Goal: Task Accomplishment & Management: Use online tool/utility

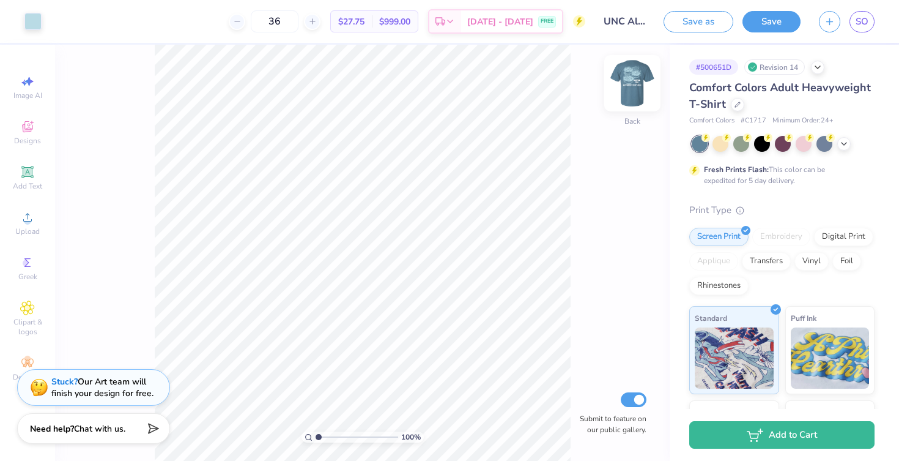
click at [630, 87] on img at bounding box center [632, 83] width 49 height 49
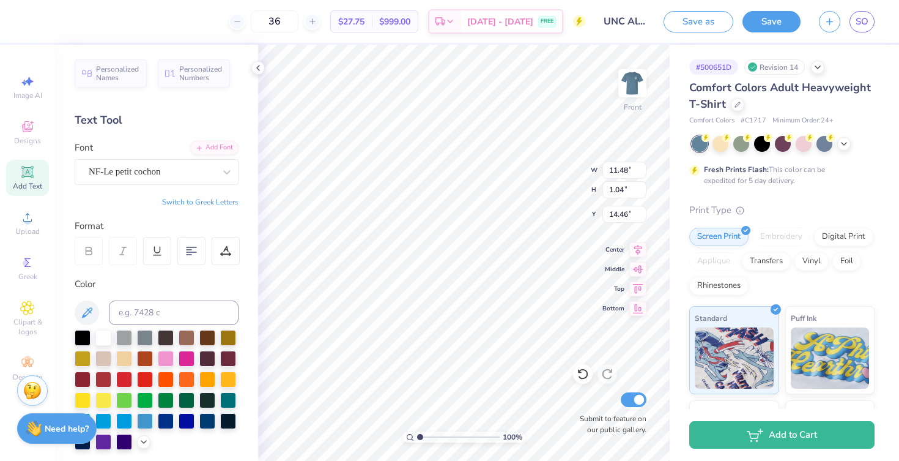
type input "12.48"
type input "11.30"
type input "3.00"
type input "14.30"
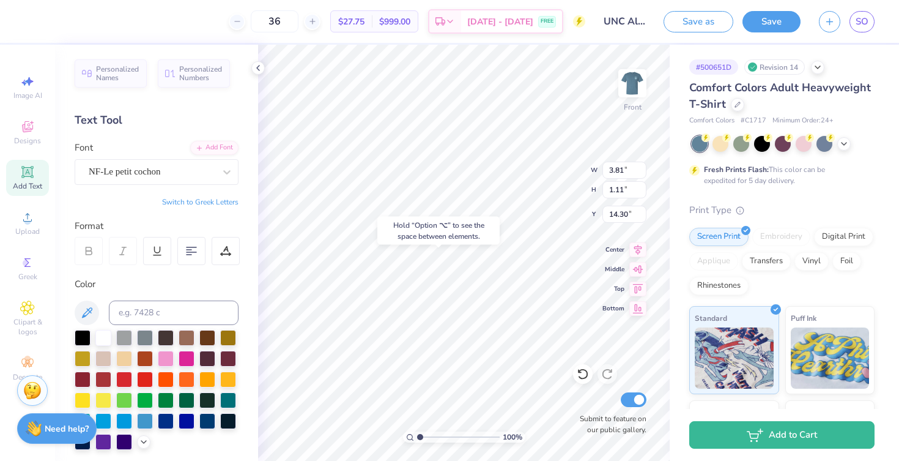
type input "1.73"
type input "1.15"
type input "14.25"
type input "1.73"
type input "1.15"
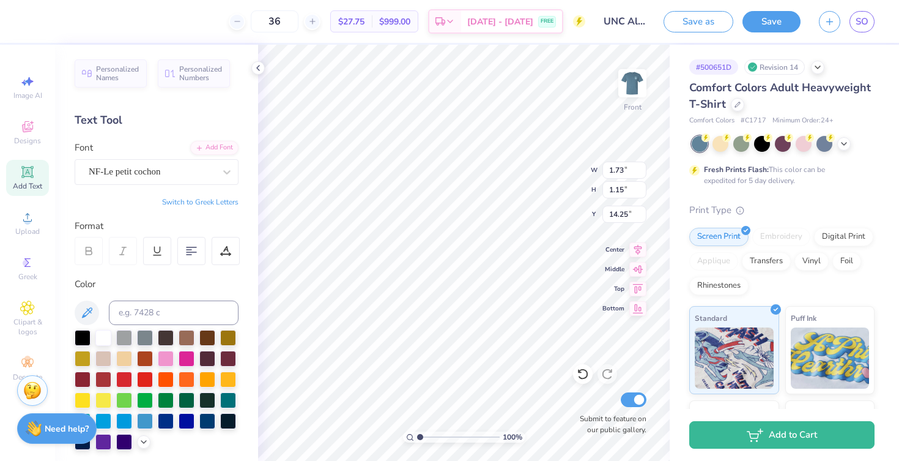
type input "14.30"
type input "3.81"
type input "1.11"
type input "14.50"
type input "19.93"
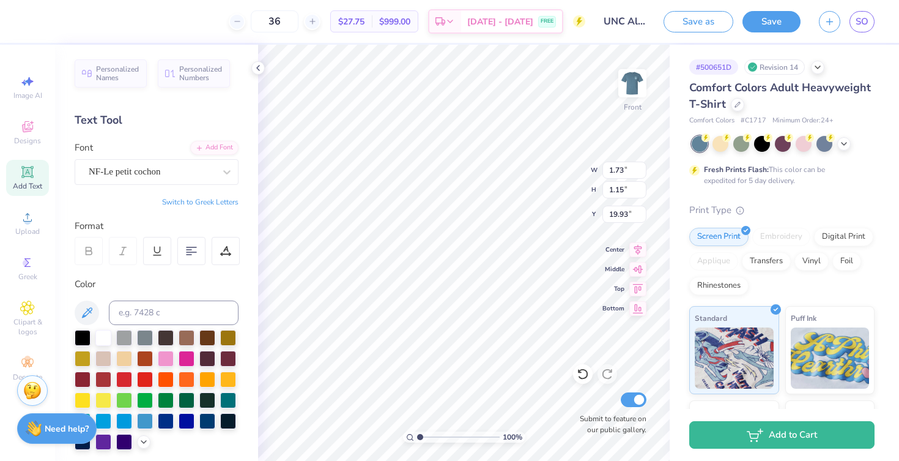
type input "11.48"
type input "1.04"
type input "18.16"
type input "3.81"
type input "1.11"
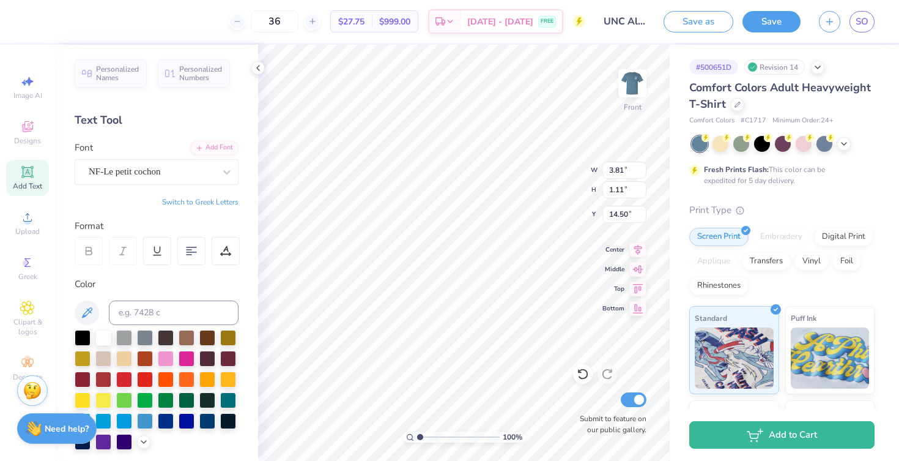
type input "19.93"
type input "3.10"
type input "11.48"
type input "1.04"
type input "4.26"
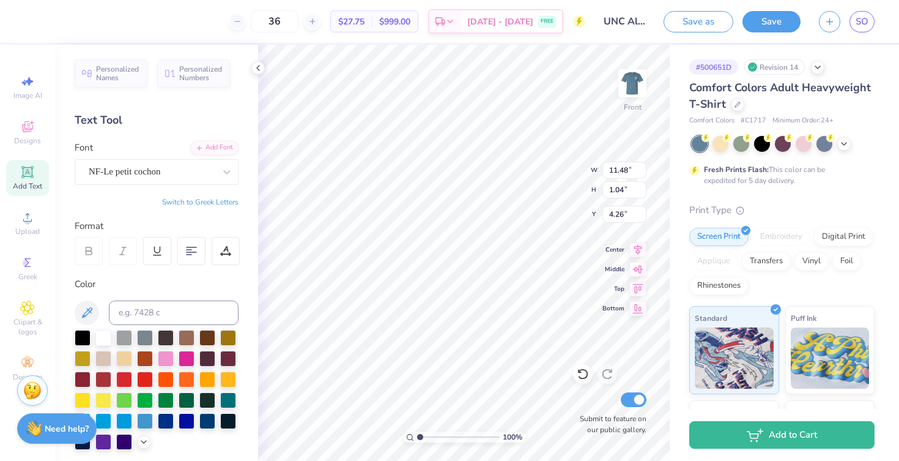
type input "3.81"
type input "1.11"
type input "3.00"
type input "1.73"
type input "1.15"
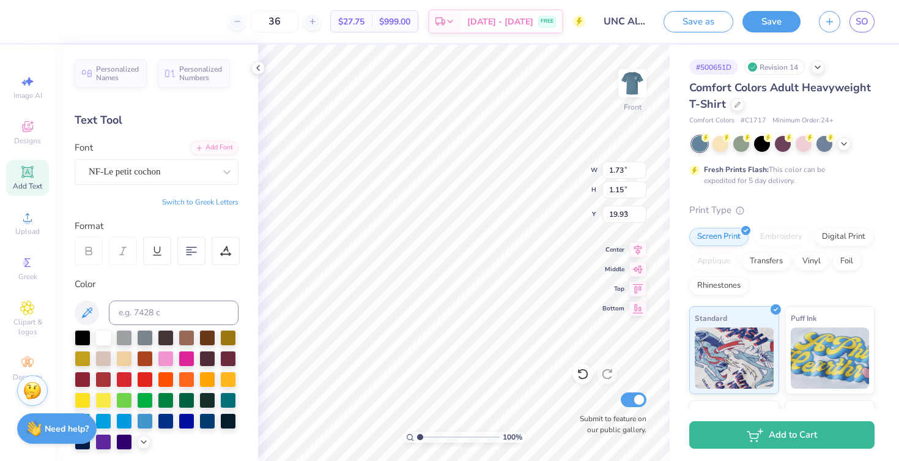
type input "4.45"
type input "1.73"
type input "1.15"
type input "12.48"
type input "11.30"
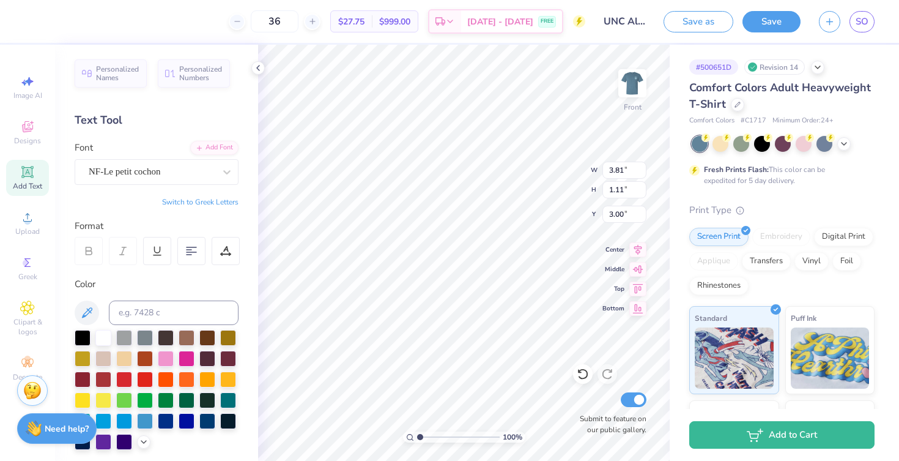
type input "5.30"
type input "3.81"
type input "1.11"
type input "3.00"
click at [35, 21] on div "36 $27.75 Per Item $999.00 Total Est. Delivery [DATE] - [DATE] FREE" at bounding box center [310, 21] width 552 height 43
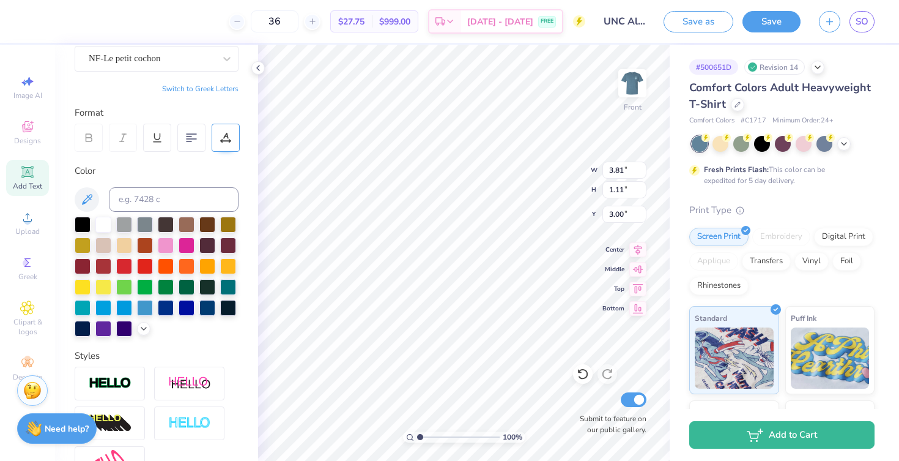
scroll to position [114, 0]
click at [143, 330] on icon at bounding box center [144, 327] width 10 height 10
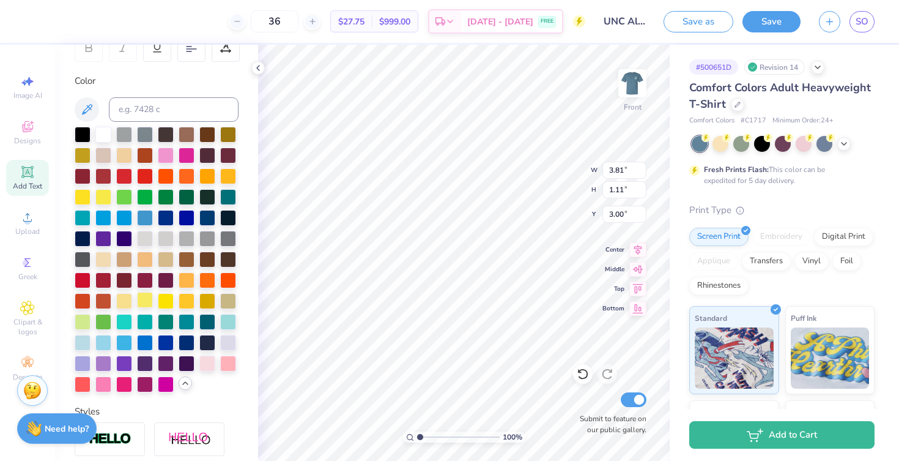
scroll to position [210, 0]
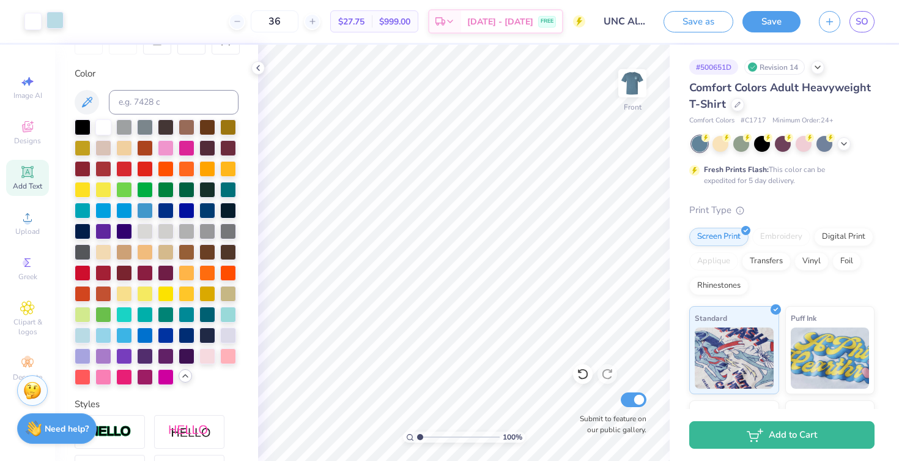
click at [53, 20] on div at bounding box center [54, 20] width 17 height 17
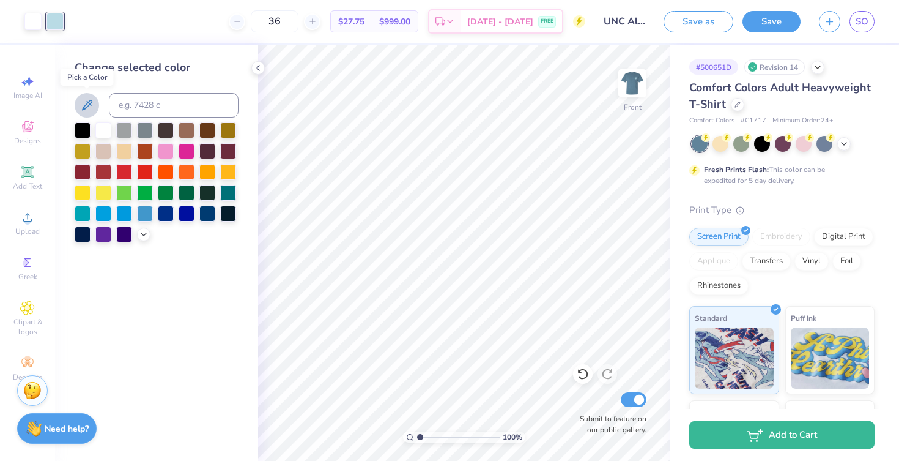
click at [87, 102] on icon at bounding box center [87, 105] width 15 height 15
click at [146, 233] on icon at bounding box center [144, 233] width 10 height 10
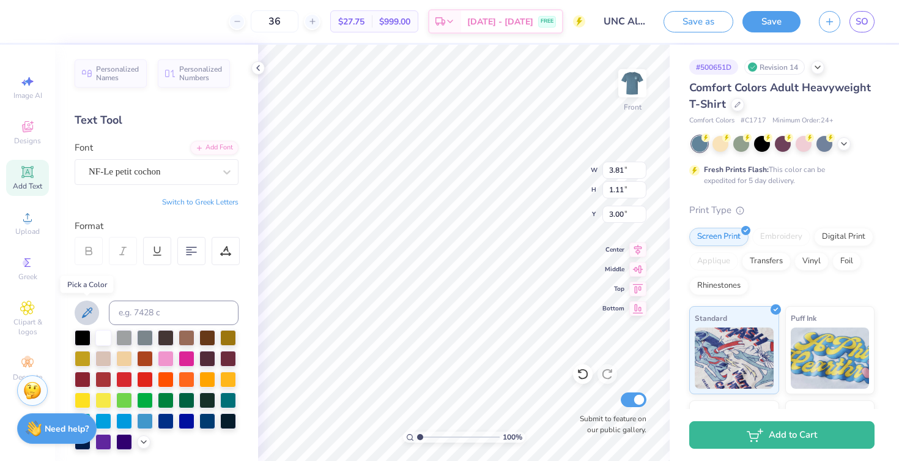
click at [91, 310] on icon at bounding box center [87, 312] width 10 height 10
type input "1.73"
type input "1.15"
click at [95, 311] on button at bounding box center [87, 312] width 24 height 24
type input "11.48"
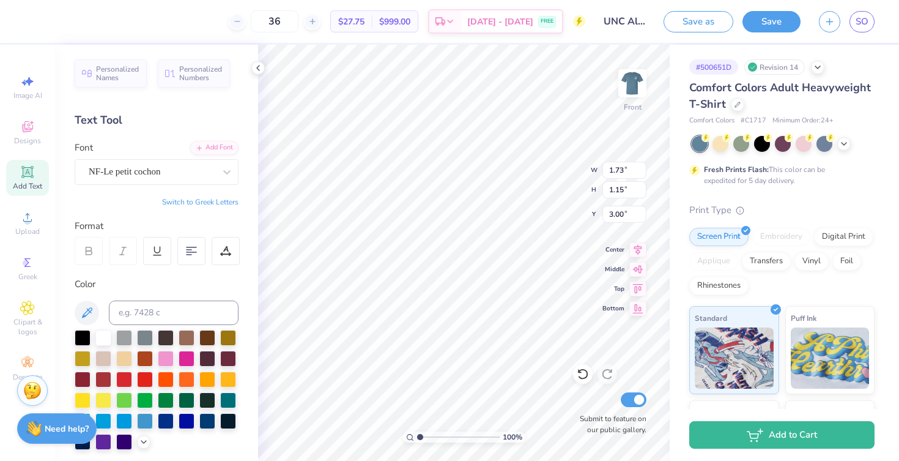
type input "1.04"
type input "4.26"
click at [91, 311] on icon at bounding box center [87, 312] width 15 height 15
type input "11.48"
type input "1.04"
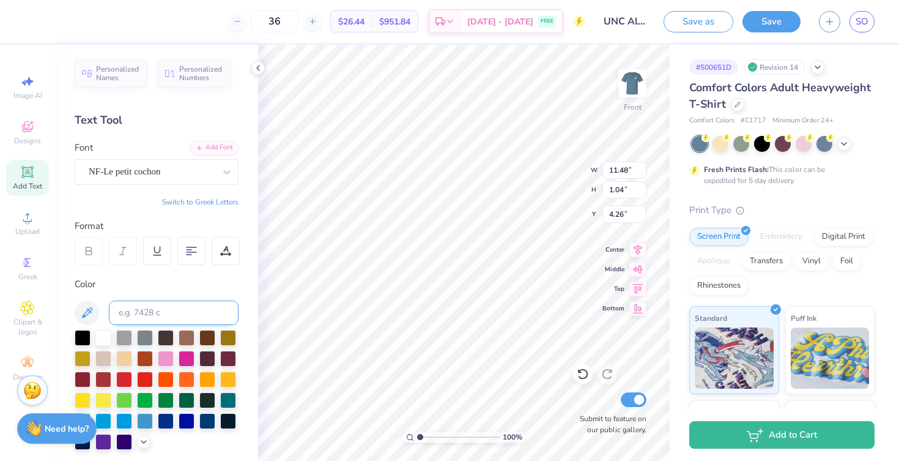
type input "16.86"
type input "4.50"
type input "1.73"
type input "1.15"
type input "4.45"
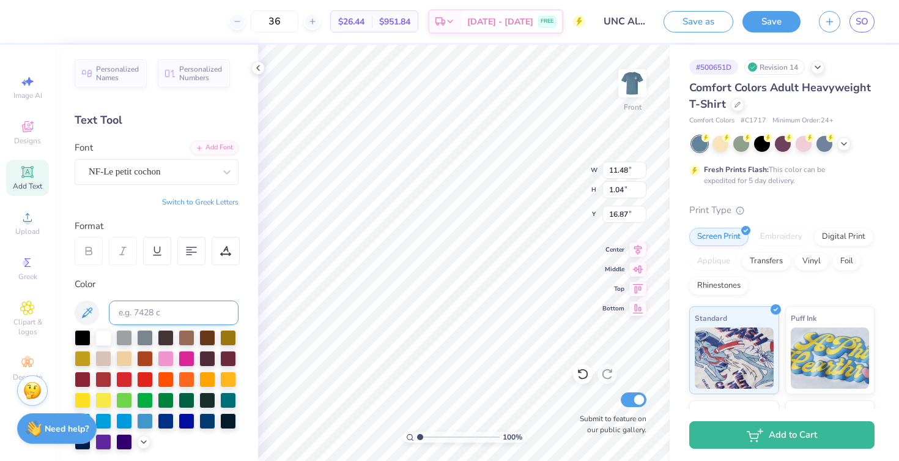
type input "3.81"
type input "1.11"
type input "15.69"
type input "1.73"
type input "1.15"
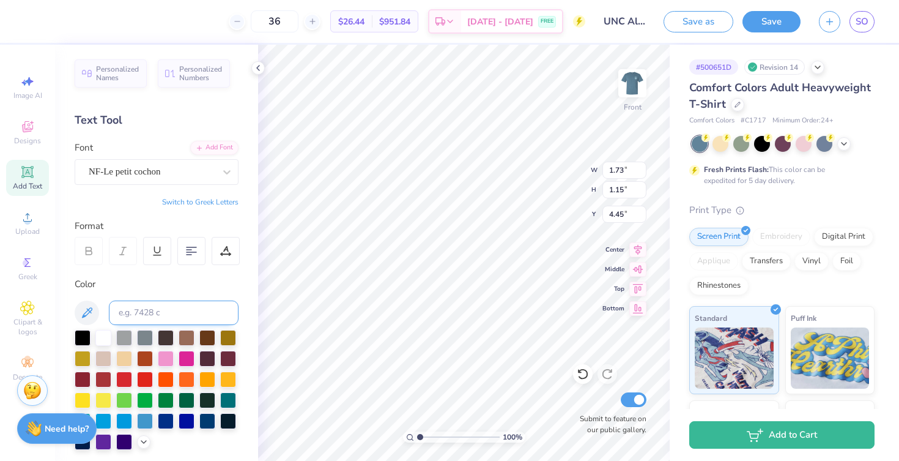
type input "15.69"
type input "14.08"
type input "11.48"
type input "1.04"
type input "16.87"
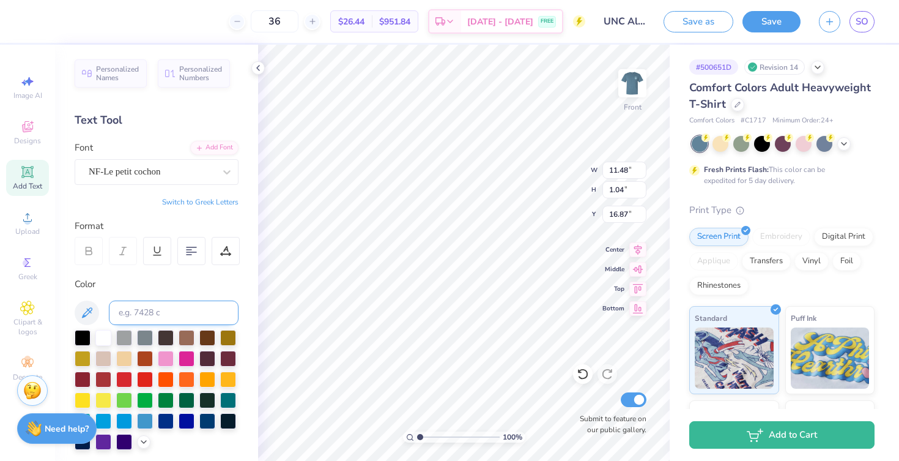
type input "1.73"
type input "1.15"
type input "15.45"
type textarea "ALPHABET SOUP"
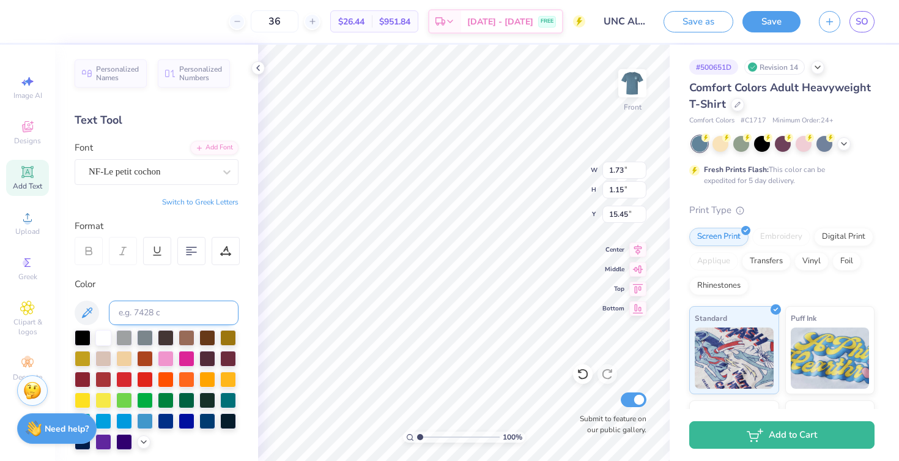
type textarea "2025"
type input "15.41"
type input "13.75"
type input "15.12"
type input "18.75"
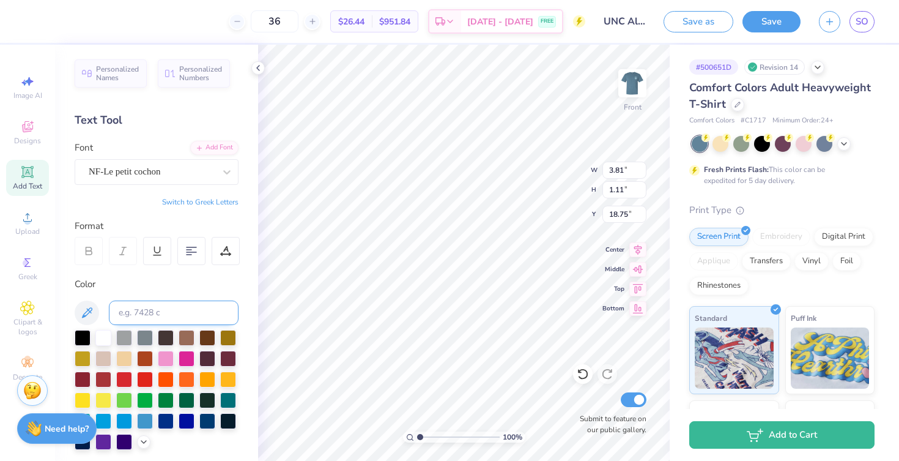
type input "3.81"
type input "1.11"
type input "16.01"
type input "2.74"
type input "1.08"
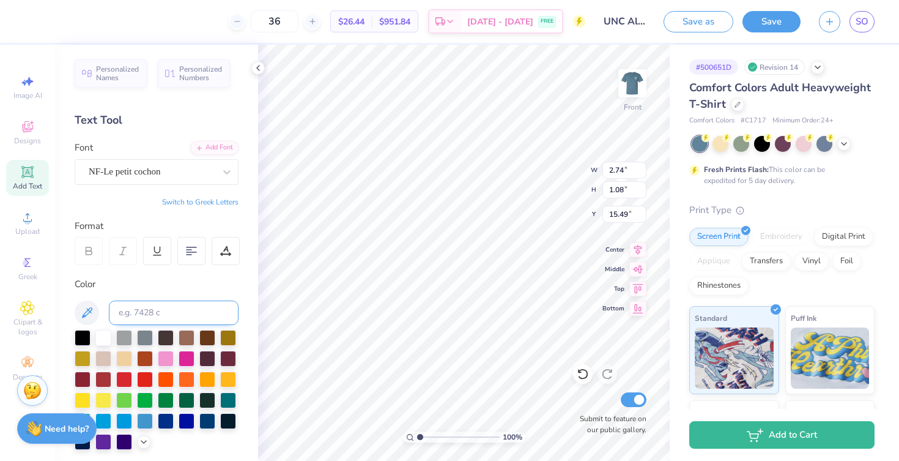
type input "13.21"
type input "16.60"
type input "3.81"
type input "1.11"
type input "14.29"
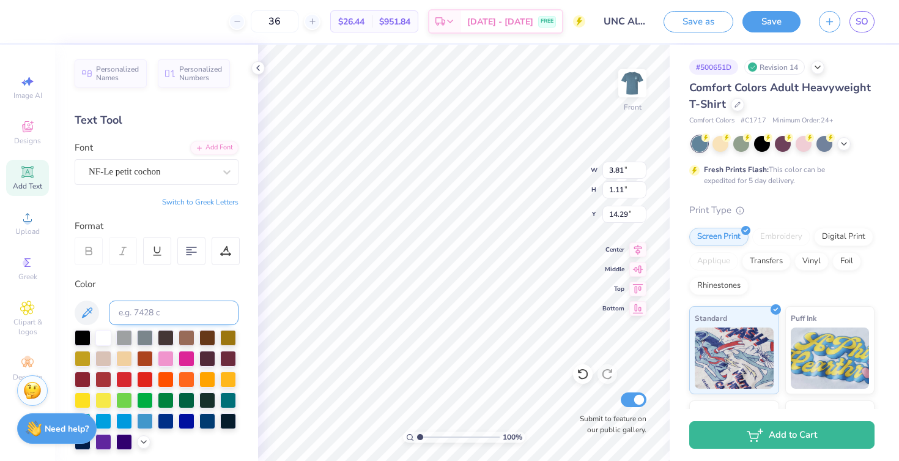
type input "1.73"
type input "1.15"
type input "15.45"
type input "15.21"
type input "15.45"
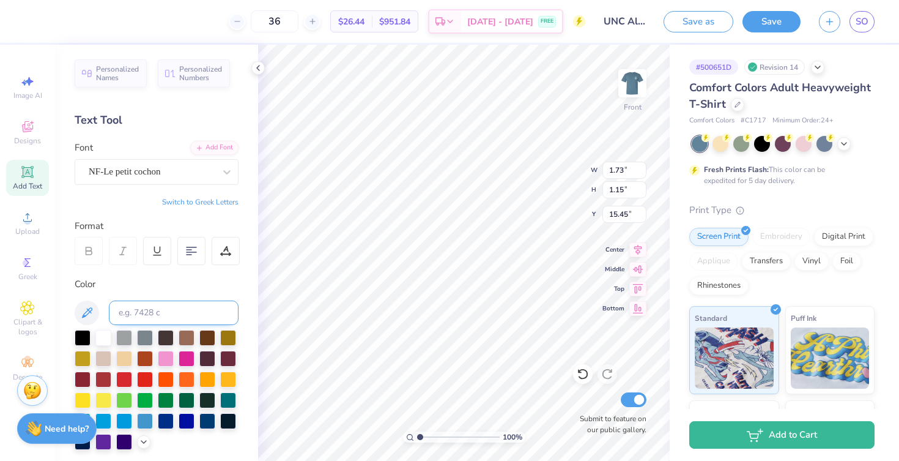
type input "17.95"
type input "2.74"
type input "1.08"
type input "15.45"
type input "3.81"
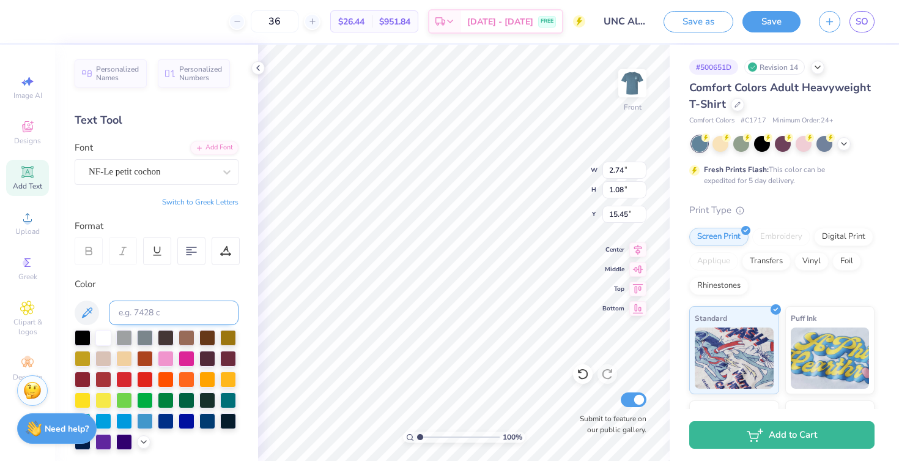
type input "1.11"
type input "17.64"
type input "1.73"
type input "1.15"
type input "17.64"
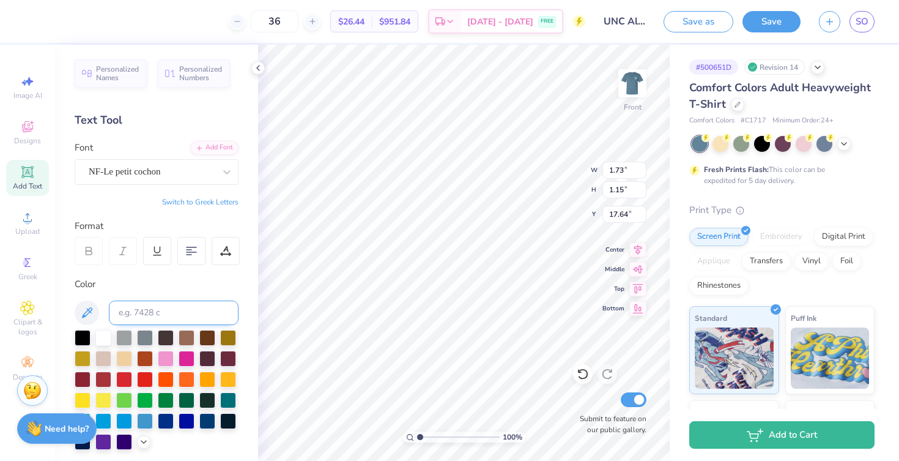
type input "3.81"
type input "1.11"
type input "3.91"
type input "13.51"
type input "3.81"
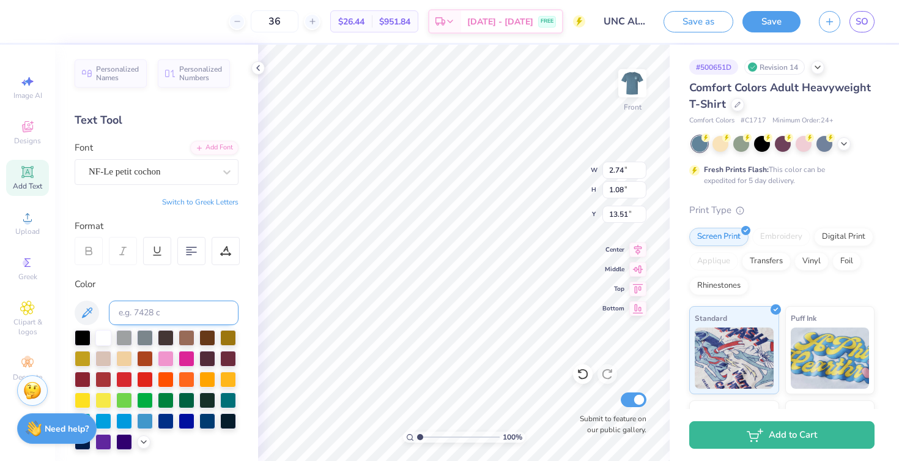
type input "1.11"
type input "15.49"
type input "1.73"
type input "1.15"
type input "15.45"
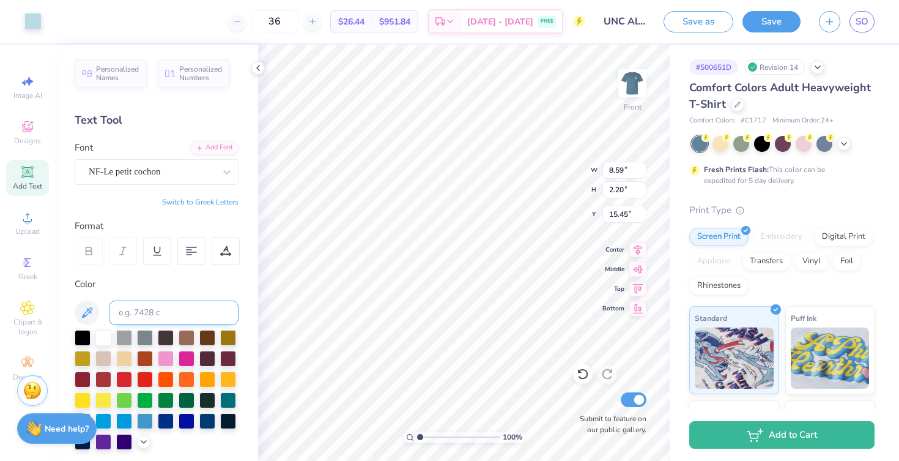
type input "2.74"
type input "1.08"
type input "13.51"
type input "14.05"
type input "12.67"
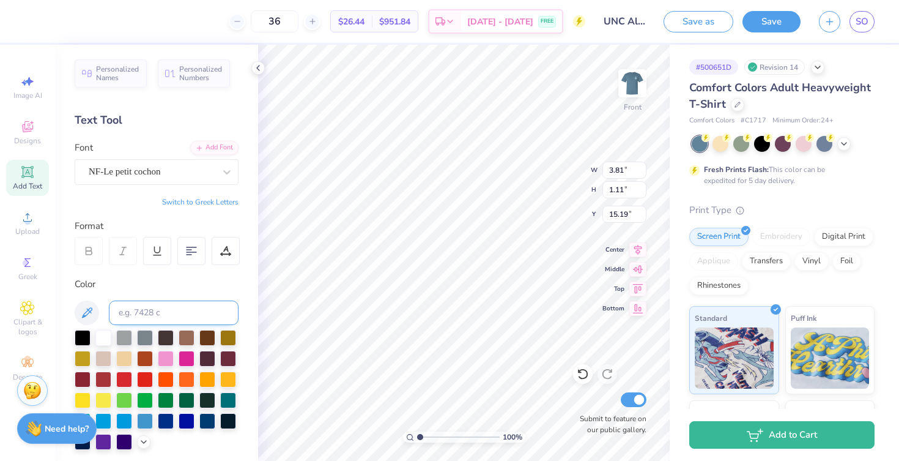
type input "13.75"
type input "14.05"
type input "15.44"
type input "14.05"
click at [230, 401] on div at bounding box center [228, 399] width 16 height 16
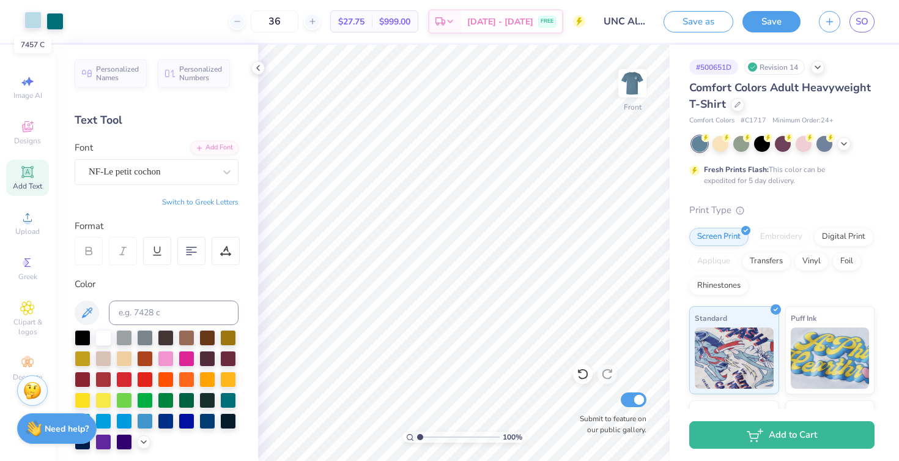
click at [36, 25] on div at bounding box center [32, 20] width 17 height 17
click at [85, 315] on icon at bounding box center [87, 312] width 10 height 10
type input "16.75"
type input "3.81"
type input "1.11"
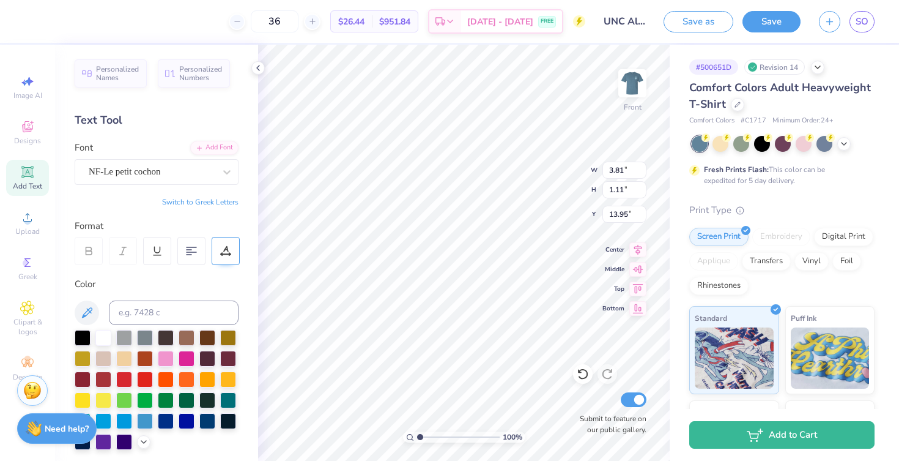
type input "14.29"
type input "1.73"
type input "1.15"
type input "14.29"
type input "16.48"
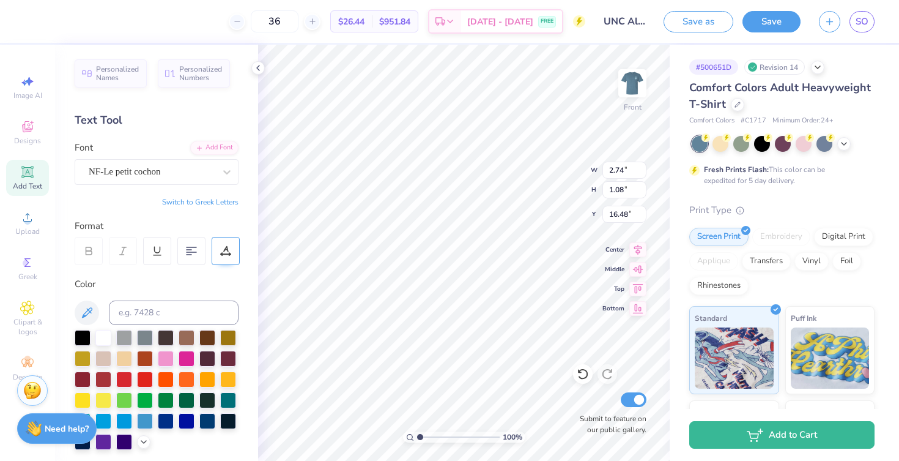
type input "3.81"
type input "1.11"
type input "12.64"
type input "1.73"
type input "1.15"
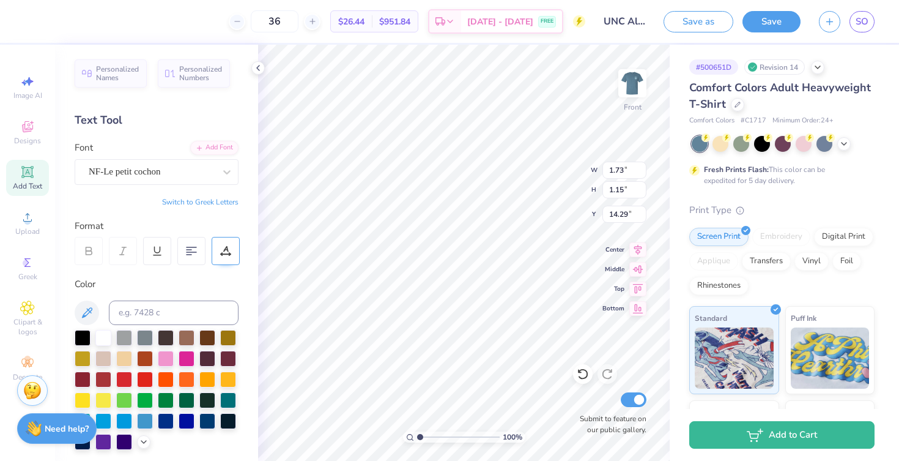
type input "14.05"
type input "2.74"
type input "1.08"
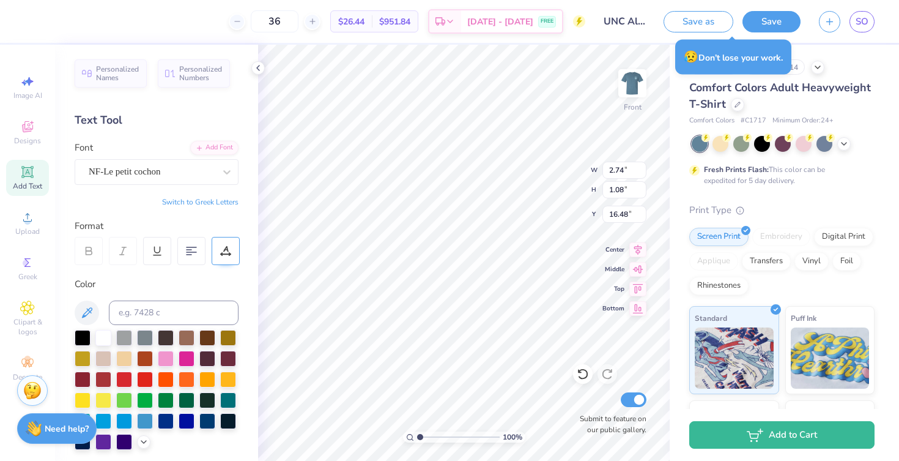
type input "14.05"
type input "15.45"
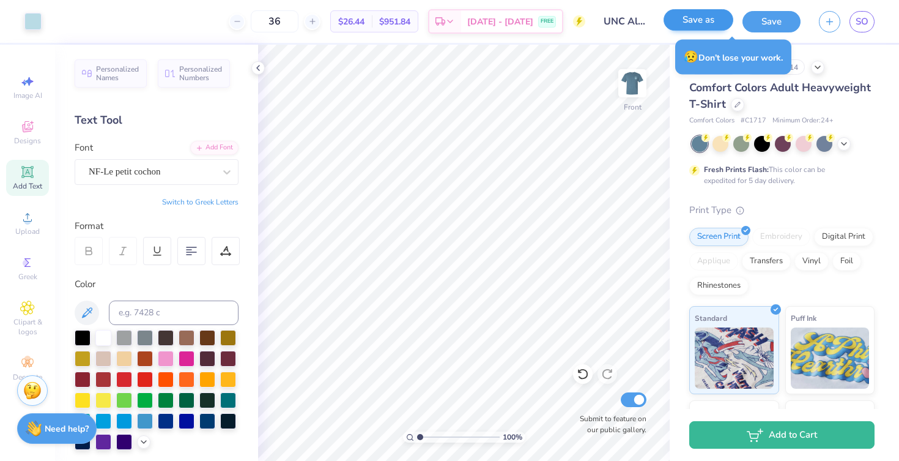
click at [702, 31] on div "Save as" at bounding box center [699, 21] width 70 height 21
click at [700, 23] on button "Save as" at bounding box center [699, 19] width 70 height 21
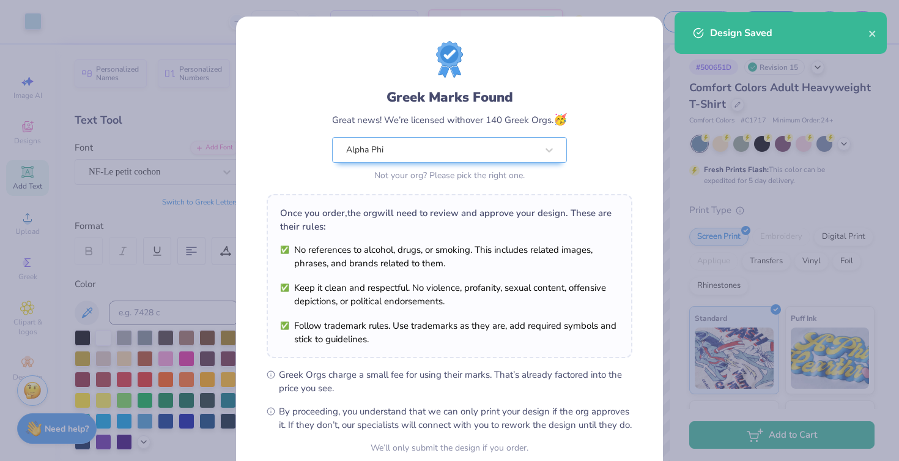
scroll to position [112, 0]
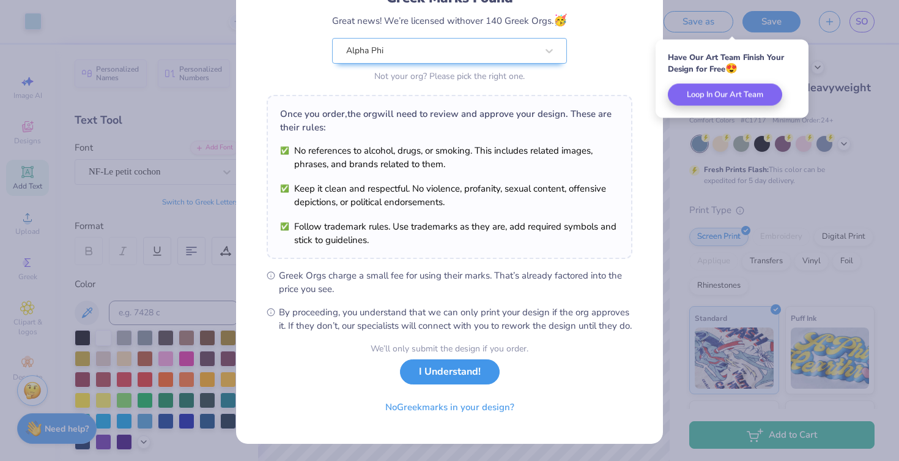
click at [438, 377] on button "I Understand!" at bounding box center [450, 371] width 100 height 25
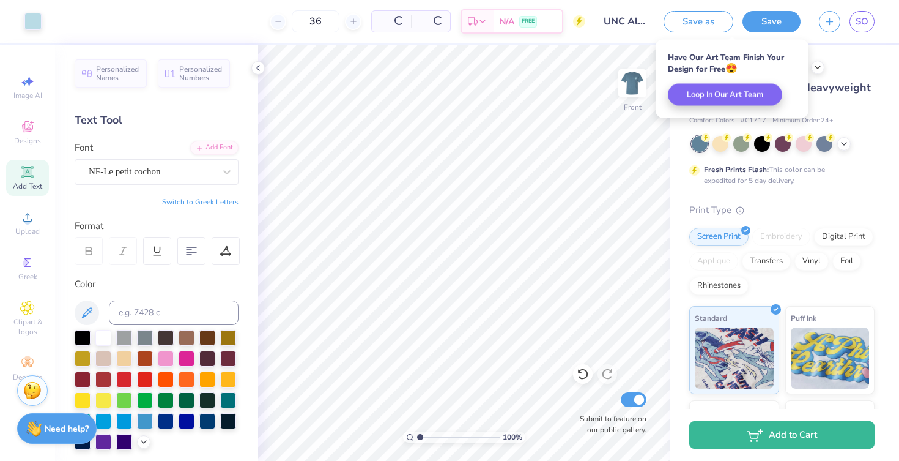
scroll to position [0, 0]
